Goal: Check status: Check status

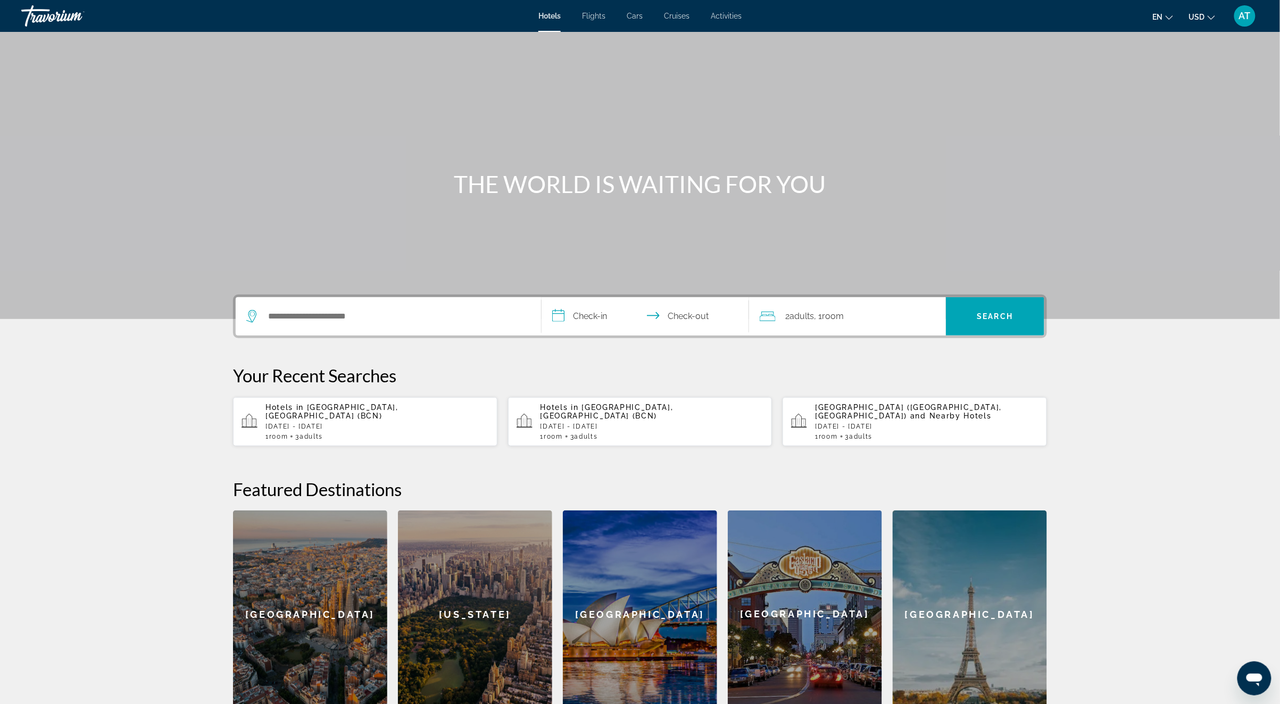
click at [1243, 23] on div "AT" at bounding box center [1244, 15] width 21 height 21
click at [1192, 106] on link "My Account" at bounding box center [1178, 103] width 52 height 14
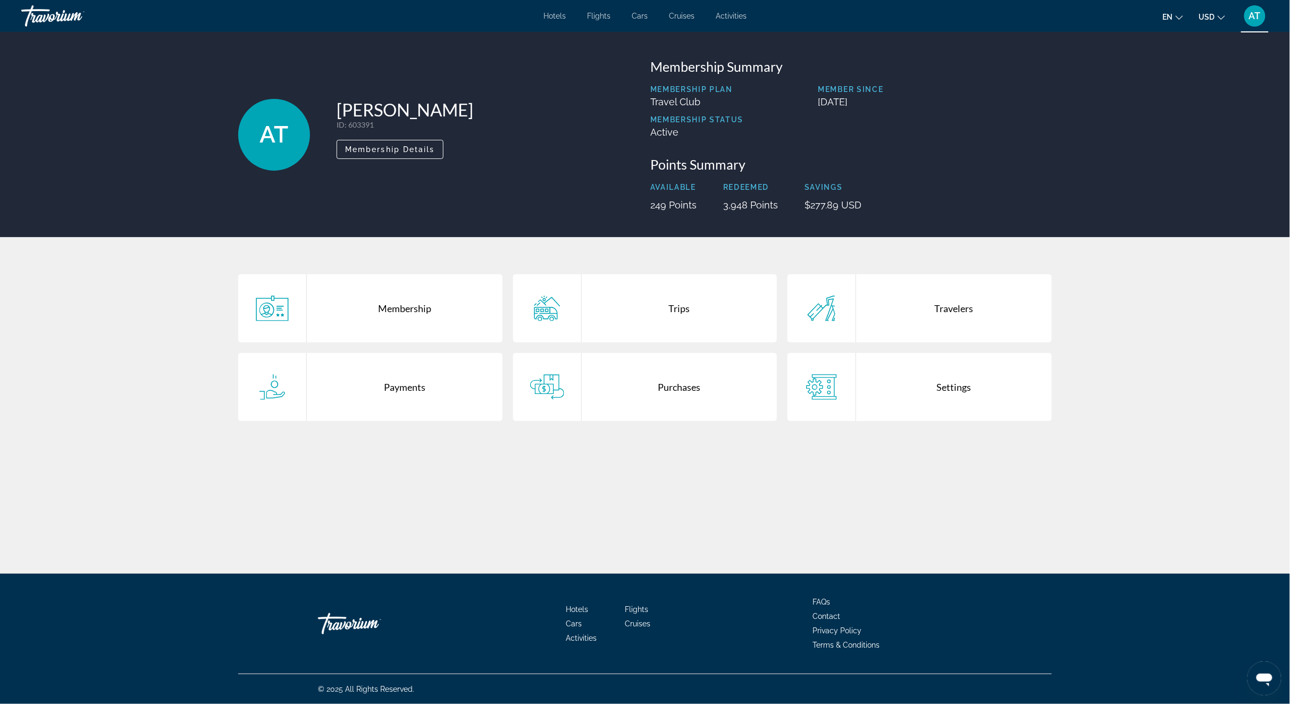
click at [636, 369] on div "Purchases" at bounding box center [680, 387] width 196 height 68
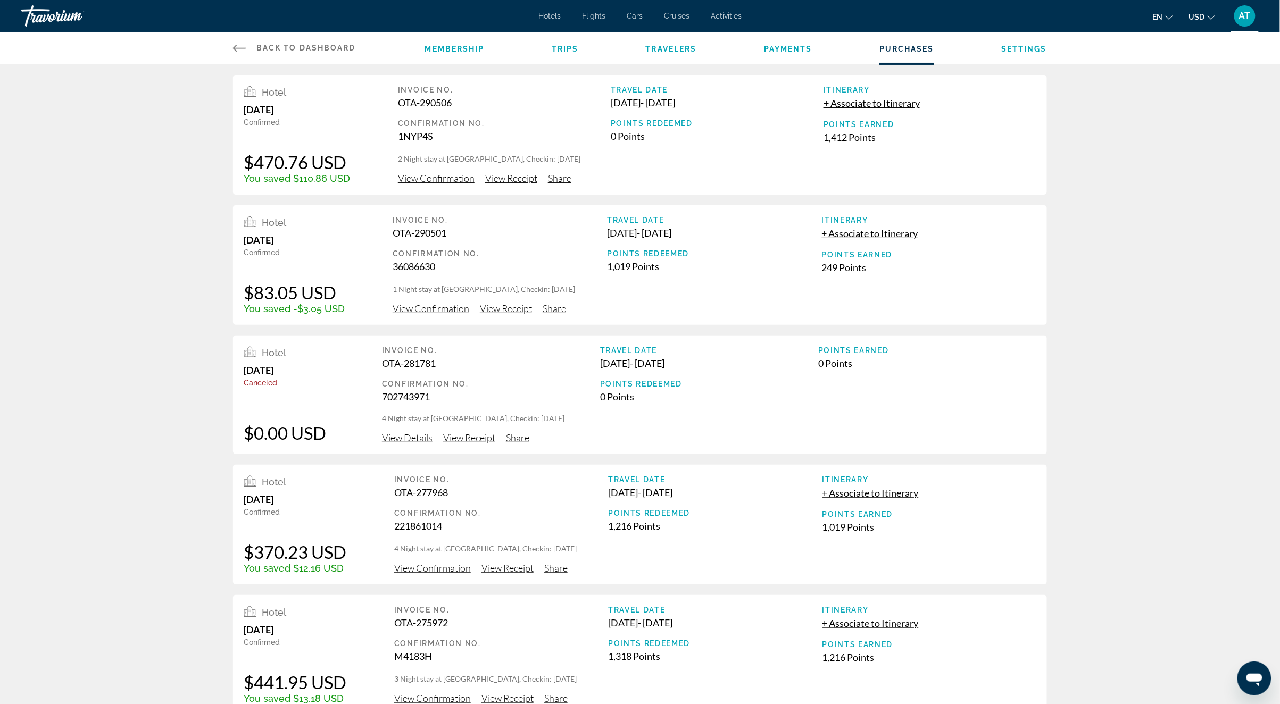
click at [424, 177] on span "View Confirmation" at bounding box center [436, 178] width 77 height 12
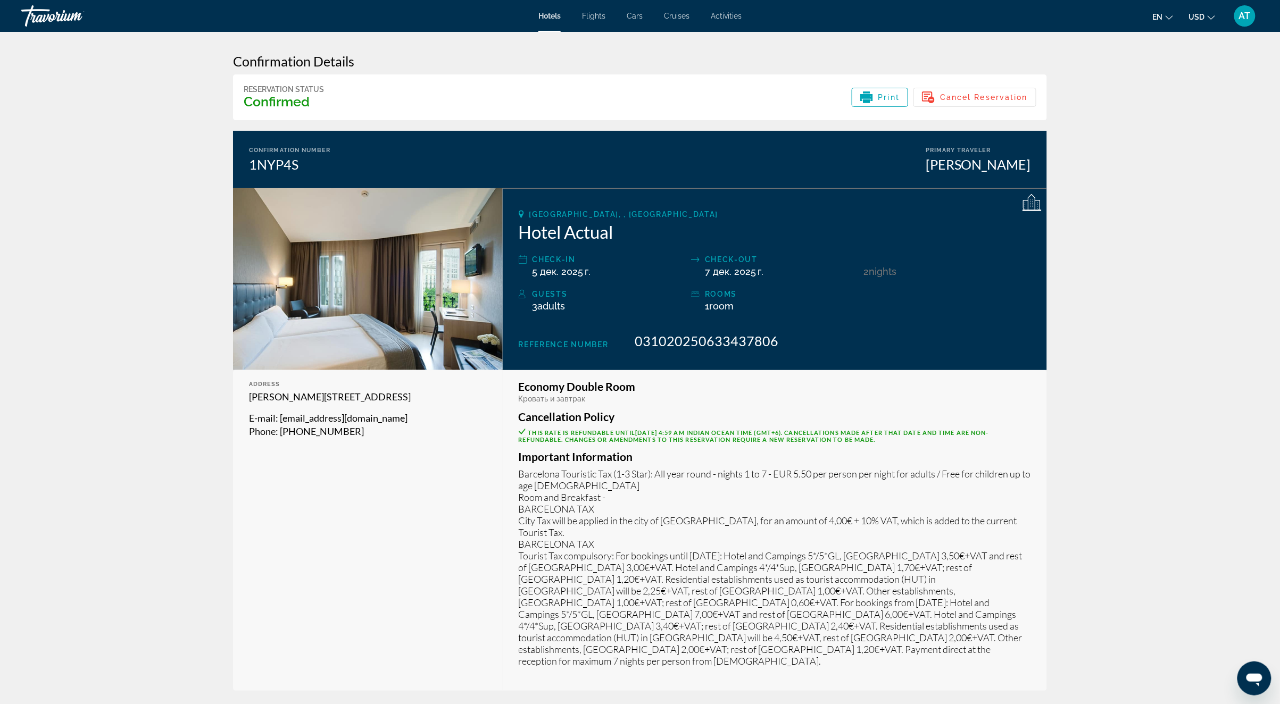
click at [100, 1] on mat-toolbar "Hotels Flights Cars Cruises Activities Hotels Flights Cars Cruises Activities e…" at bounding box center [640, 16] width 1280 height 32
click at [547, 239] on h2 "Hotel Actual" at bounding box center [775, 231] width 512 height 21
copy div "Hotel Actual"
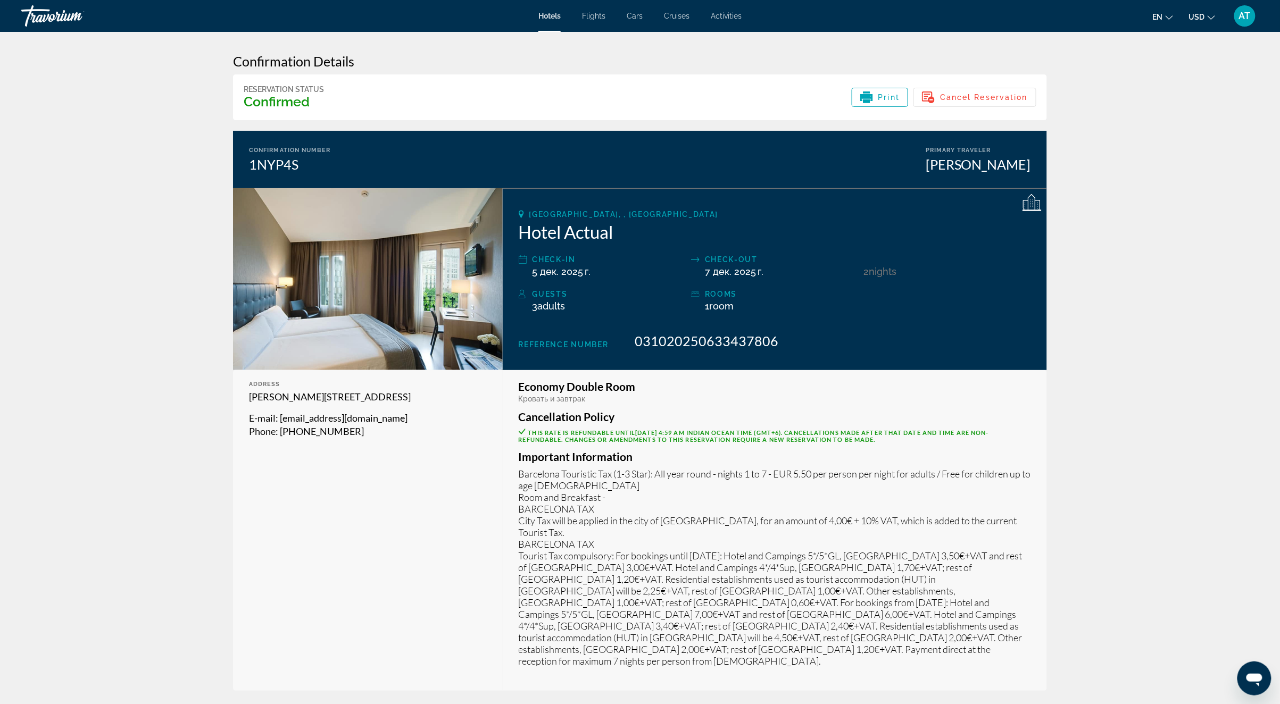
click at [841, 289] on div "rooms" at bounding box center [781, 294] width 153 height 13
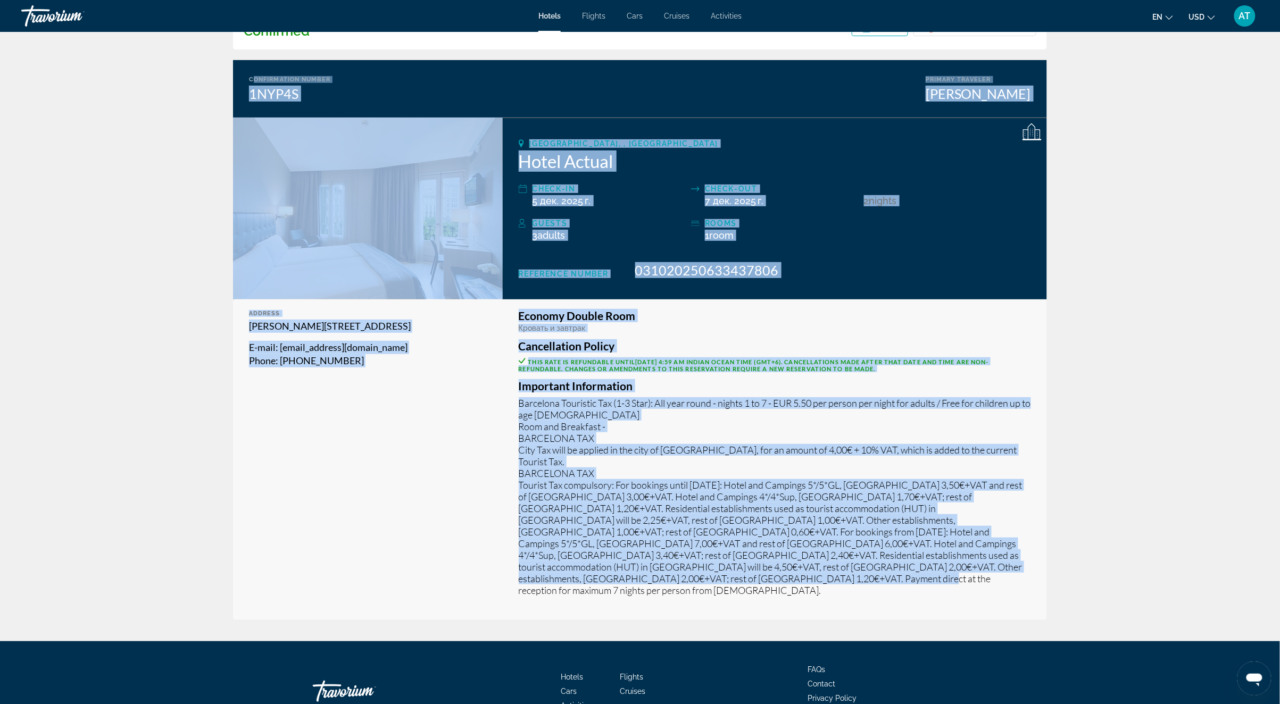
drag, startPoint x: 993, startPoint y: 566, endPoint x: 253, endPoint y: 68, distance: 892.1
click at [253, 68] on div "Confirmation Details Reservation Status Confirmed Print Cancel Reservation Conf…" at bounding box center [640, 301] width 814 height 638
copy div "loremipsumd Sitame 7CON0A Elitsed Doeiusmo Tempo Incididun Utlaboree, , Dolor M…"
click at [192, 189] on app-hotel-booking-confirmation "Confirmation Details Reservation Status Confirmed Print Cancel Reservation Conf…" at bounding box center [640, 301] width 1280 height 680
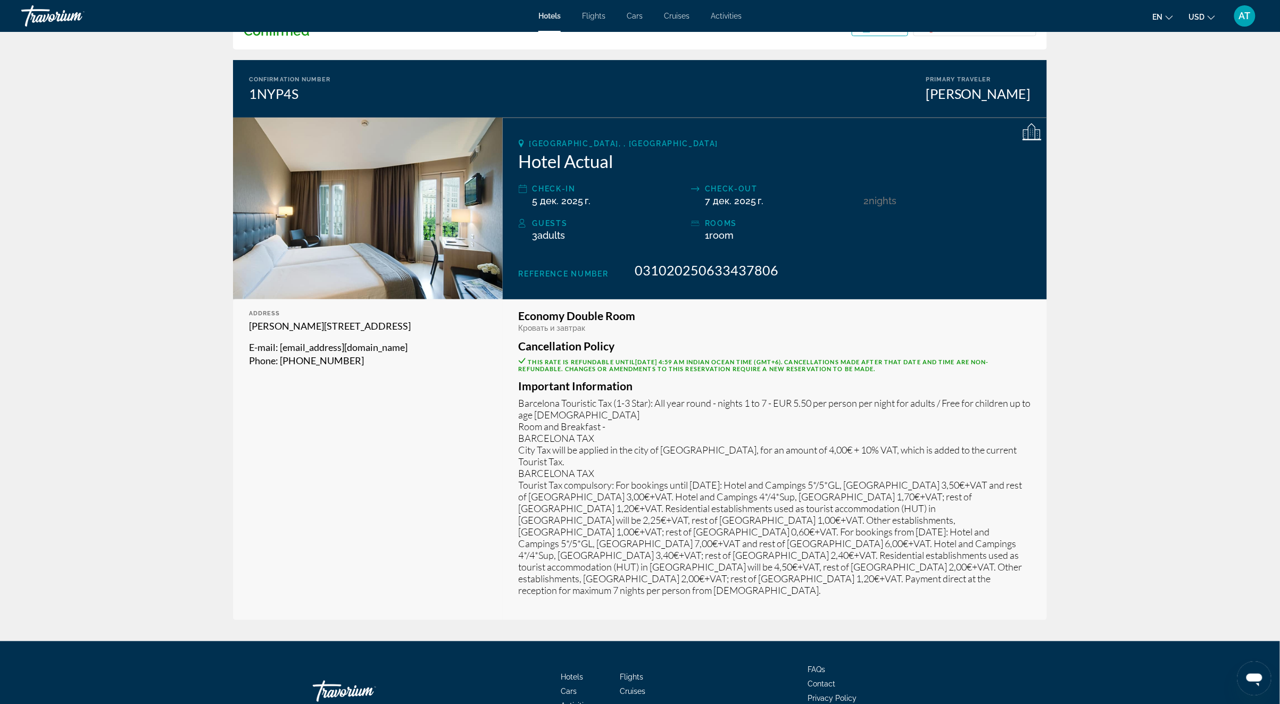
click at [115, 245] on app-hotel-booking-confirmation "Confirmation Details Reservation Status Confirmed Print Cancel Reservation Conf…" at bounding box center [640, 301] width 1280 height 680
